Goal: Information Seeking & Learning: Learn about a topic

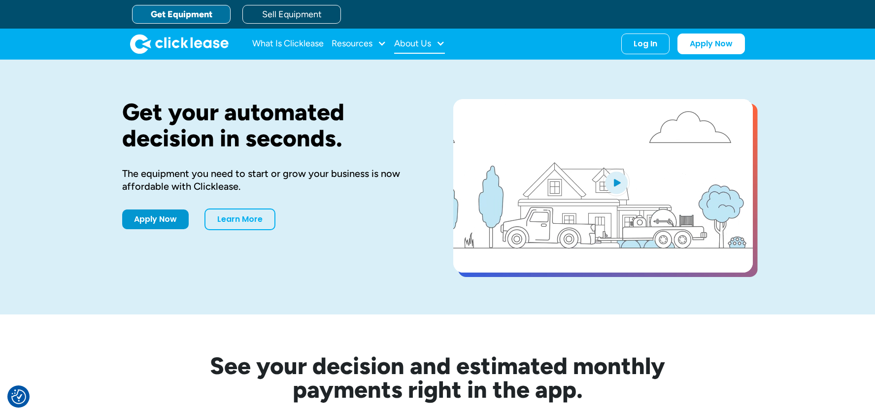
click at [428, 43] on div "About Us" at bounding box center [412, 43] width 37 height 0
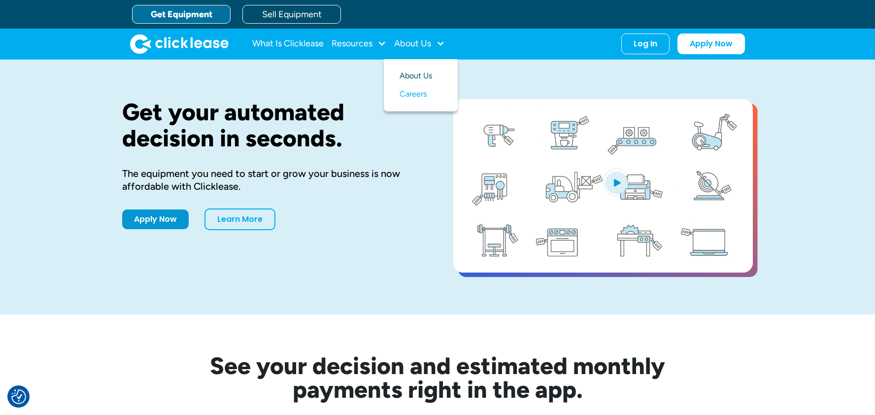
click at [416, 71] on link "About Us" at bounding box center [421, 76] width 42 height 18
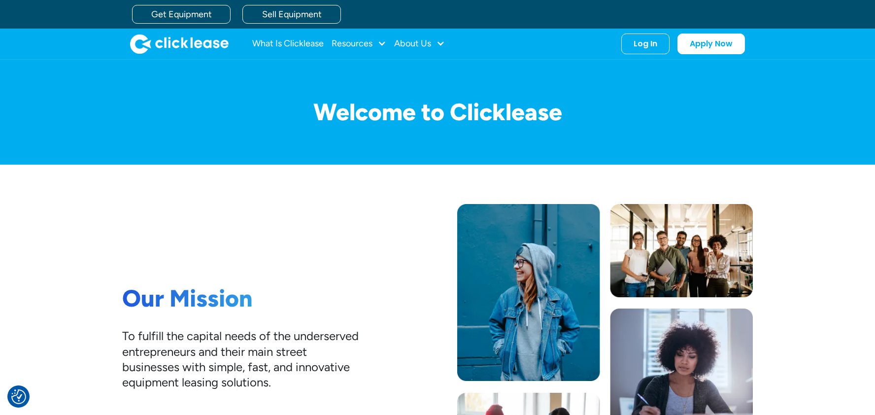
click at [714, 184] on div "Our Mission To fulfill the capital needs of the underserved entrepreneurs and t…" at bounding box center [437, 345] width 631 height 361
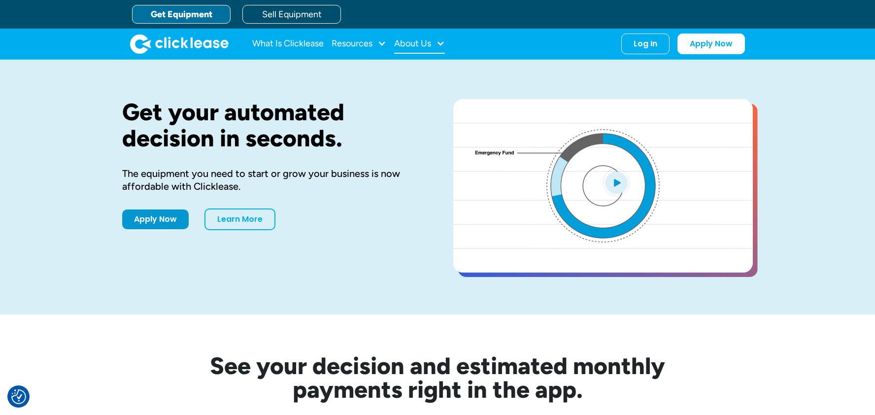
click at [402, 43] on div "About Us" at bounding box center [412, 43] width 37 height 0
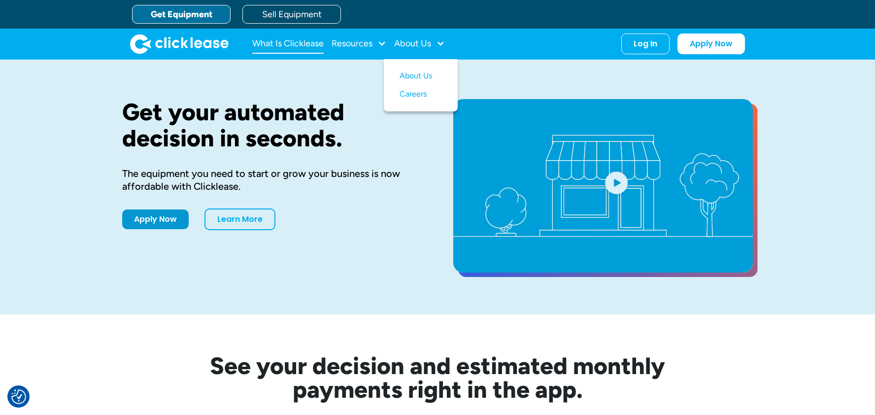
click at [302, 46] on link "What Is Clicklease" at bounding box center [287, 44] width 71 height 20
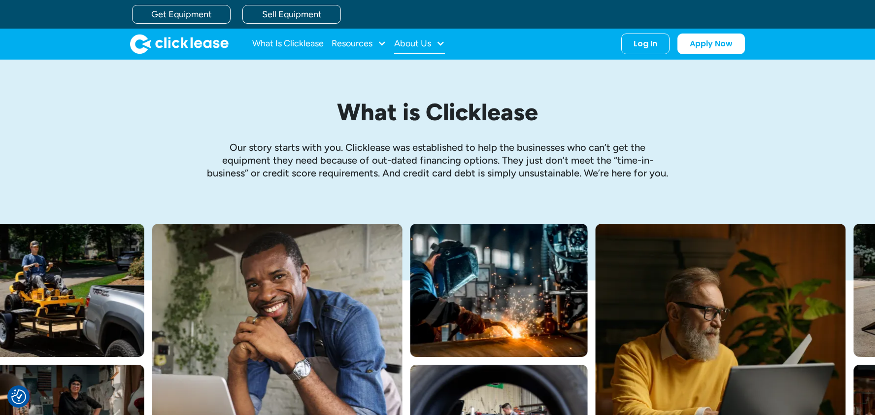
click at [436, 44] on div "About Us" at bounding box center [419, 44] width 51 height 20
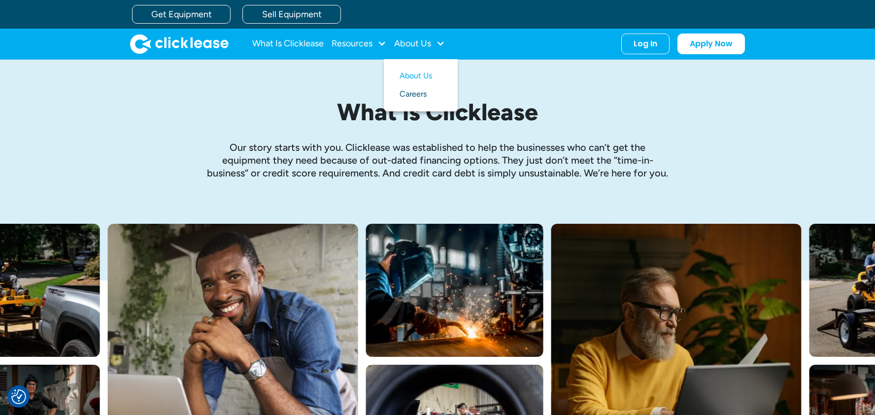
click at [414, 95] on link "Careers" at bounding box center [421, 94] width 42 height 18
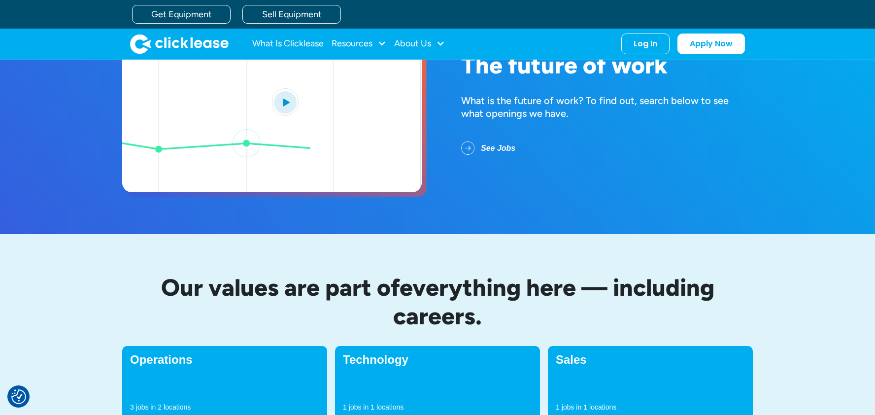
scroll to position [49, 0]
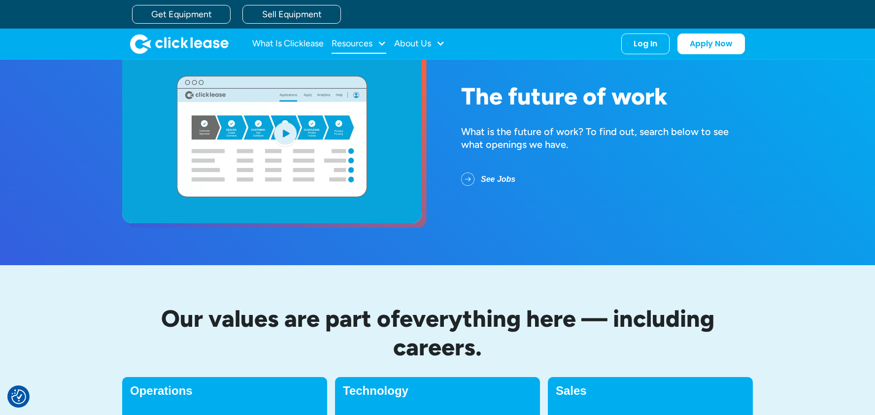
click at [341, 43] on div "Resources" at bounding box center [352, 43] width 41 height 0
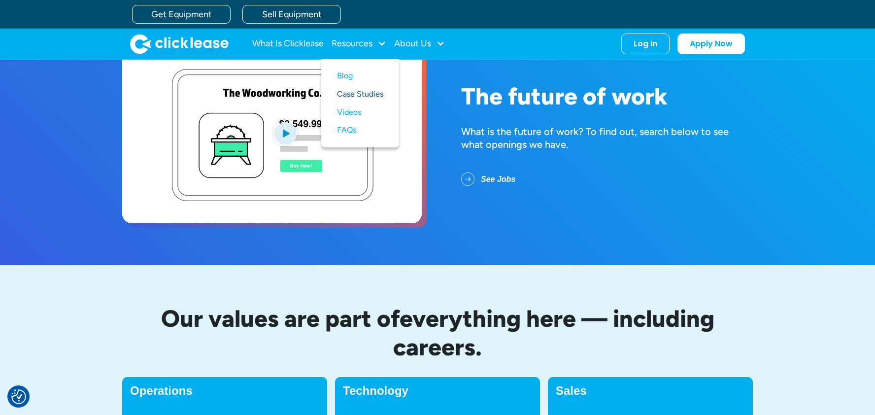
click at [355, 95] on link "Case Studies" at bounding box center [360, 94] width 46 height 18
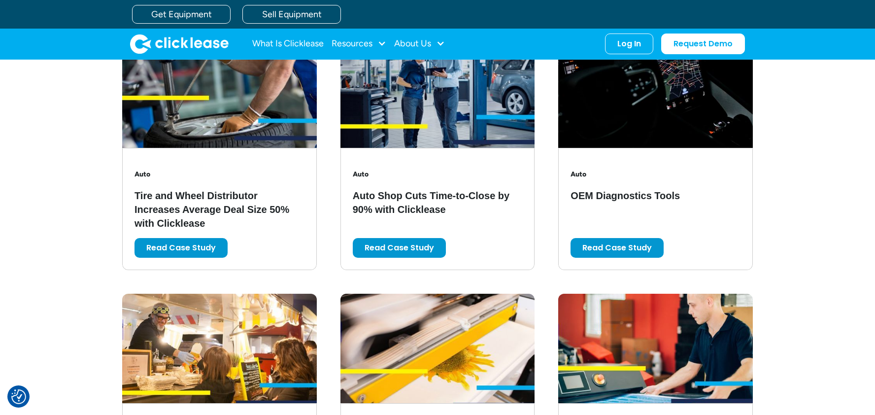
scroll to position [493, 0]
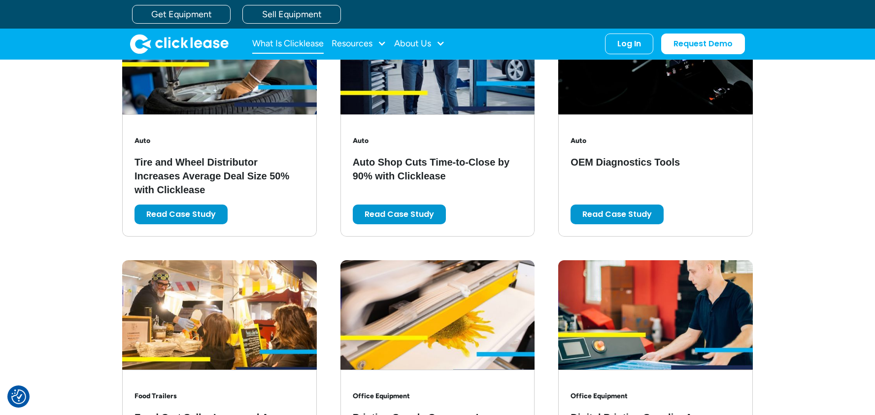
click at [282, 42] on link "What Is Clicklease" at bounding box center [287, 44] width 71 height 20
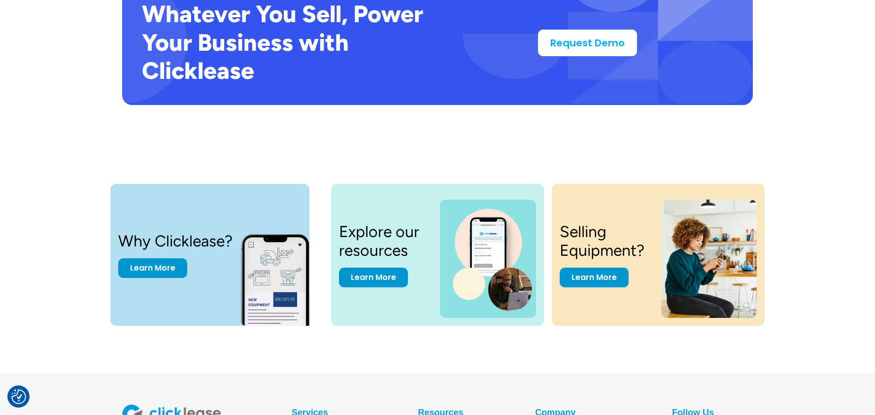
scroll to position [2069, 0]
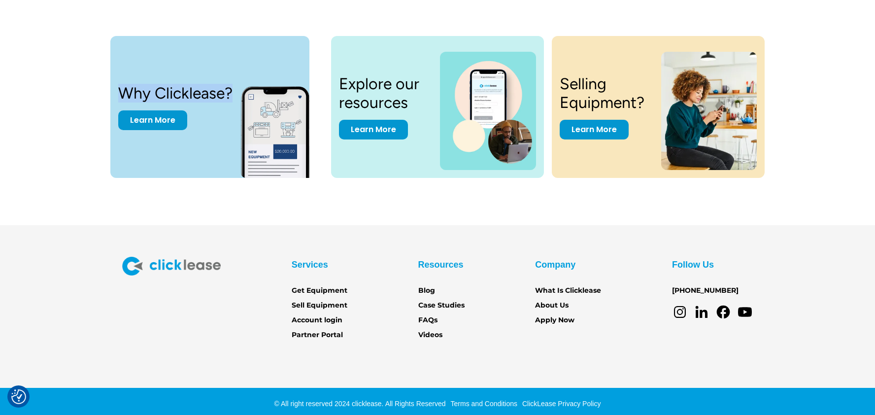
drag, startPoint x: 232, startPoint y: 92, endPoint x: 120, endPoint y: 88, distance: 112.4
click at [120, 88] on h3 "Why Clicklease?" at bounding box center [175, 93] width 114 height 19
click at [90, 83] on div "Why Clicklease? Learn More Explore our resources Learn More Selling Equipment? …" at bounding box center [438, 111] width 836 height 150
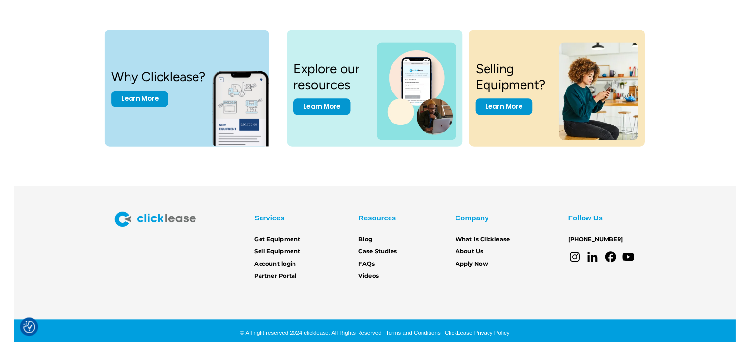
scroll to position [2047, 0]
